Goal: Task Accomplishment & Management: Use online tool/utility

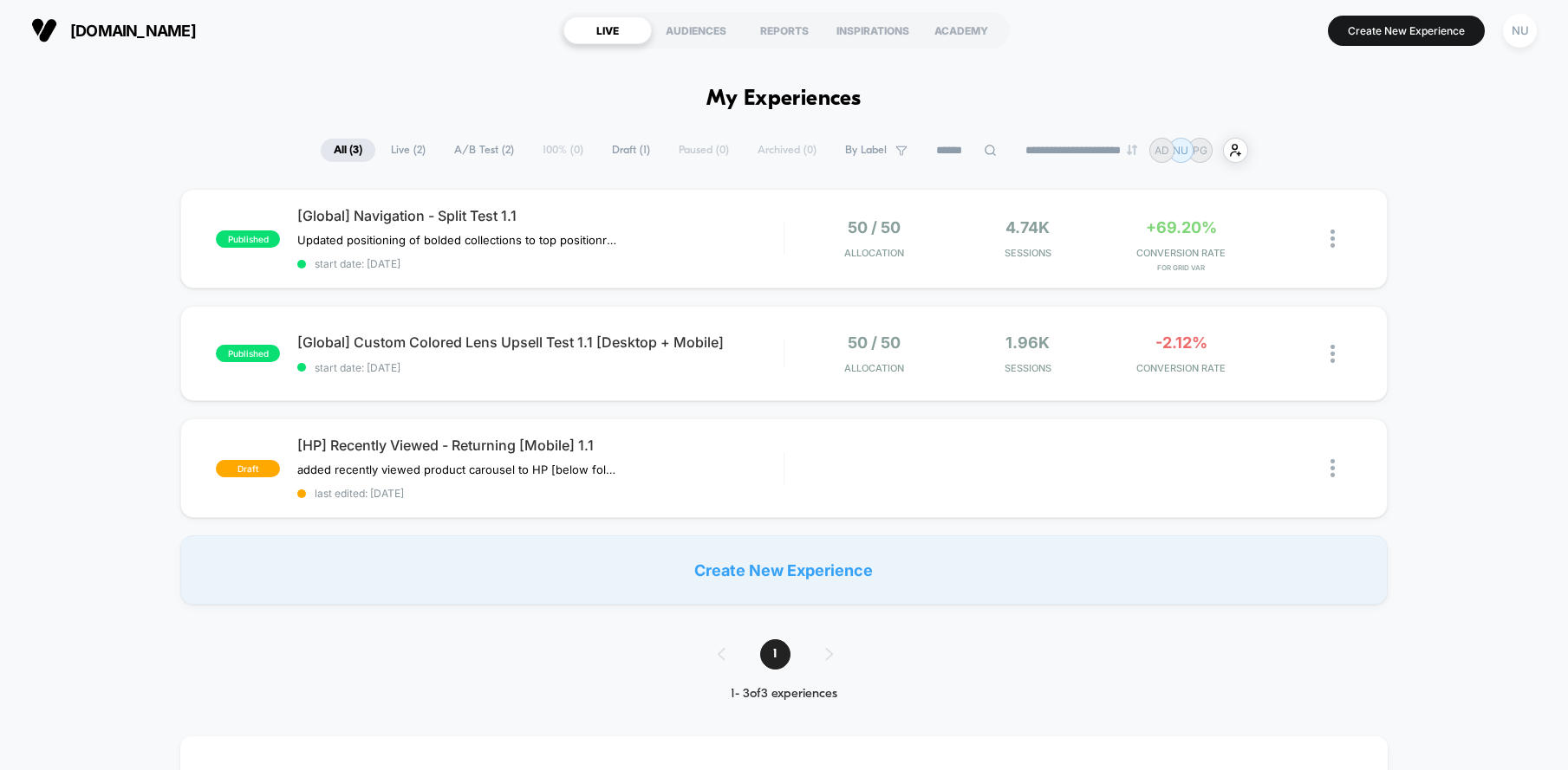
click at [1277, 57] on div "[DOMAIN_NAME] [URL][DOMAIN_NAME] LIVE AUDIENCES REPORTS INSPIRATIONS ACADEMY Cr…" at bounding box center [784, 30] width 1568 height 61
click at [592, 378] on div "published [Global] Custom Colored Lens Upsell Test 1.1 [Desktop + Mobile] start…" at bounding box center [784, 353] width 1207 height 95
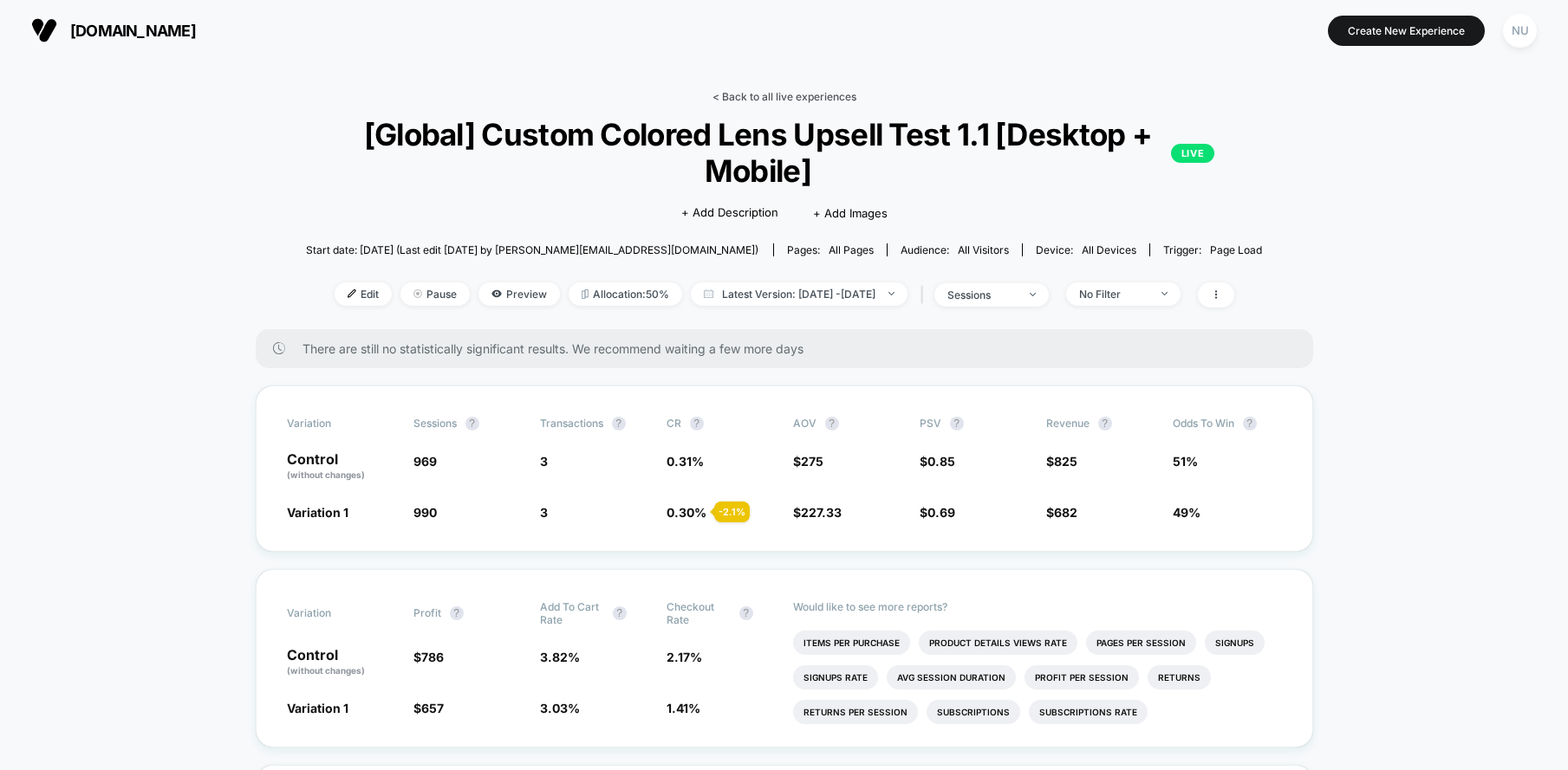
click at [791, 98] on link "< Back to all live experiences" at bounding box center [784, 97] width 144 height 13
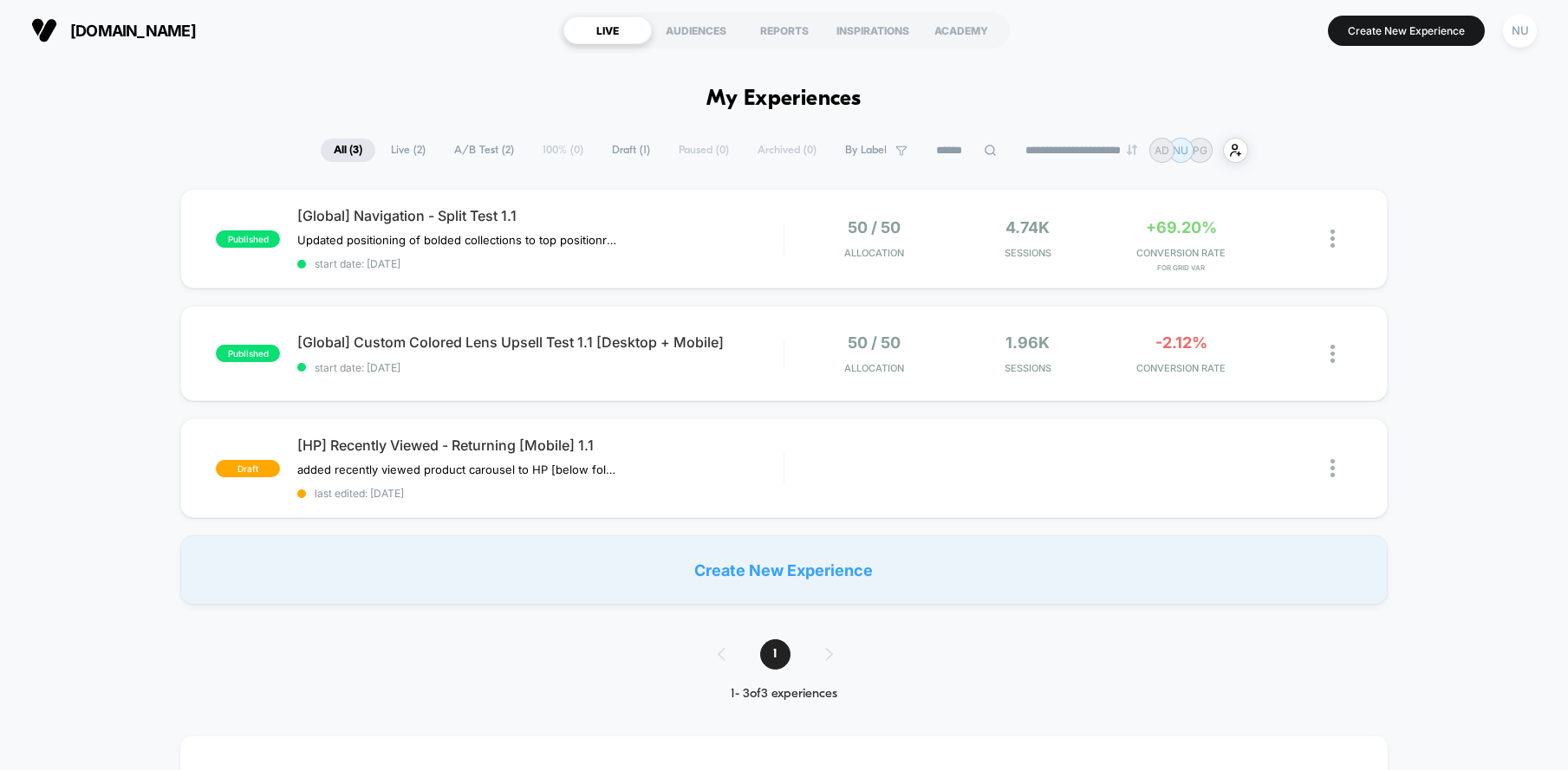
drag, startPoint x: 1350, startPoint y: 95, endPoint x: 1421, endPoint y: 66, distance: 76.7
click at [1381, 41] on button "Create New Experience" at bounding box center [1406, 31] width 157 height 31
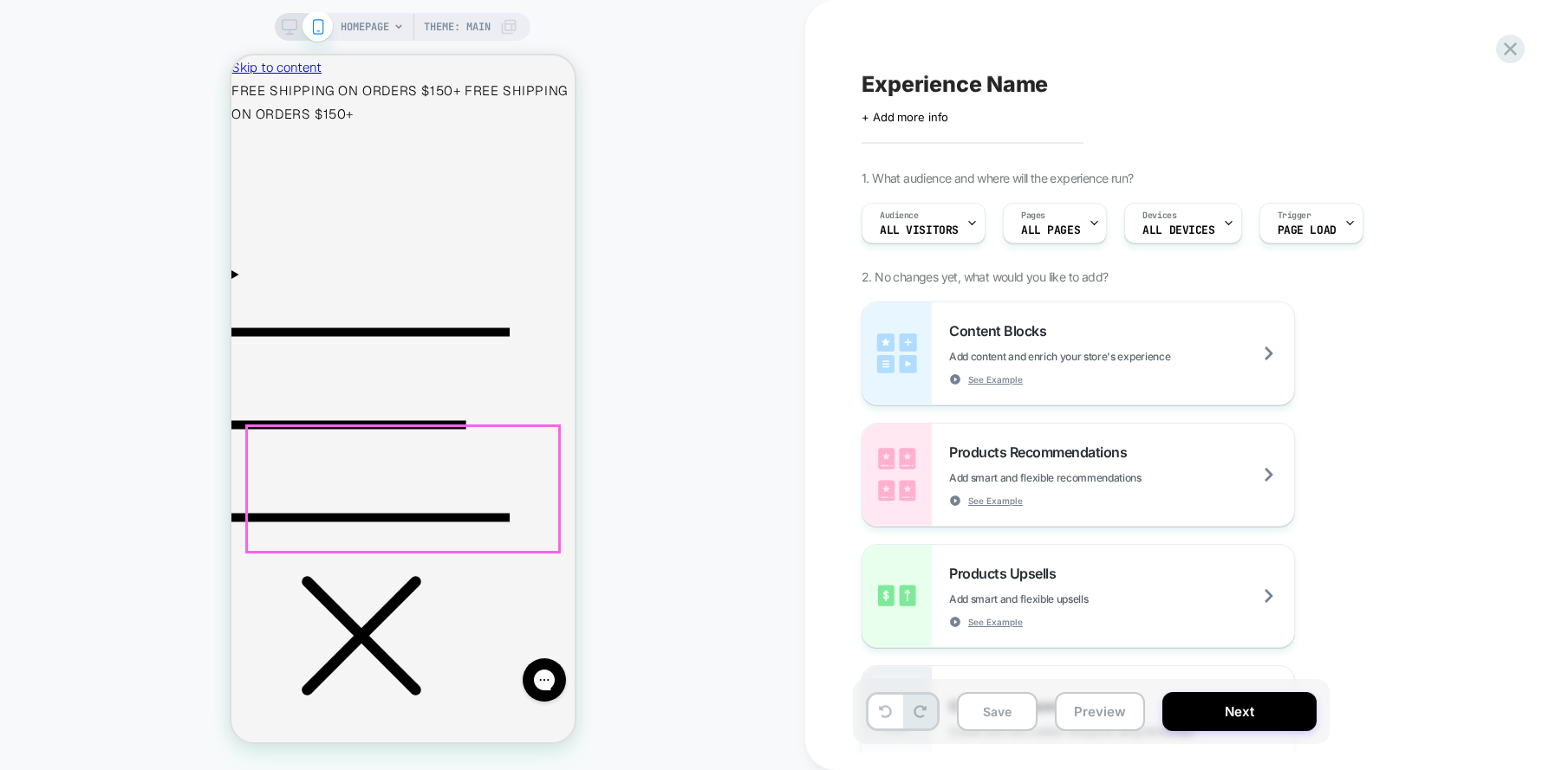
scroll to position [208, 0]
